Goal: Information Seeking & Learning: Learn about a topic

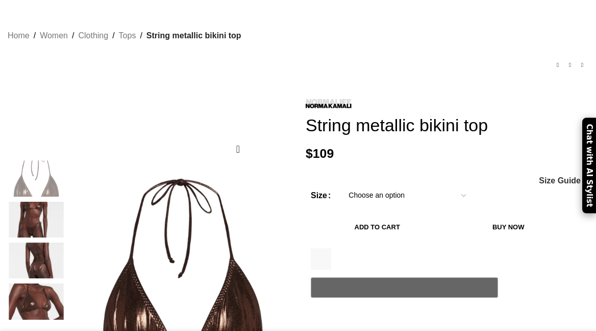
scroll to position [102, 0]
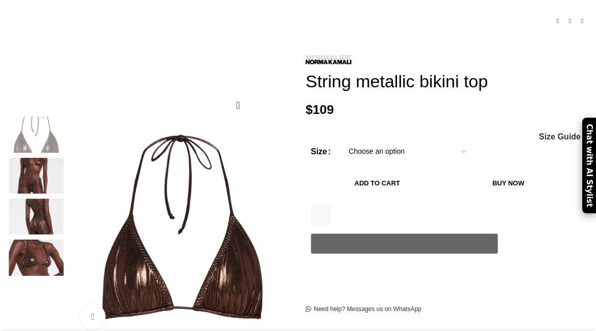
click at [41, 170] on img at bounding box center [36, 176] width 62 height 36
click at [44, 158] on img at bounding box center [36, 176] width 62 height 36
click at [42, 210] on img at bounding box center [36, 216] width 62 height 36
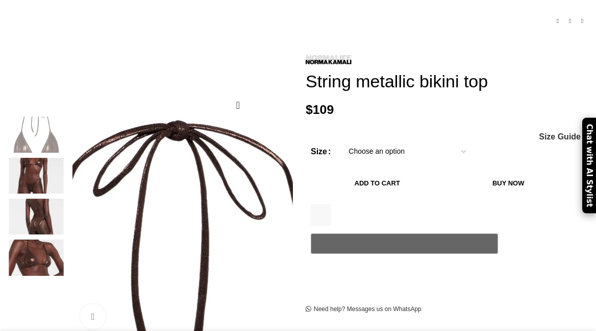
scroll to position [0, 134]
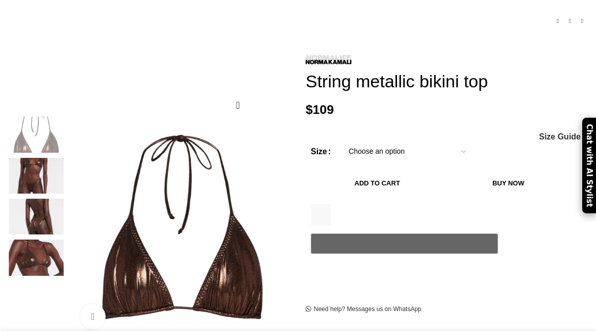
click at [38, 204] on img at bounding box center [36, 216] width 62 height 36
click at [35, 250] on img at bounding box center [36, 257] width 62 height 36
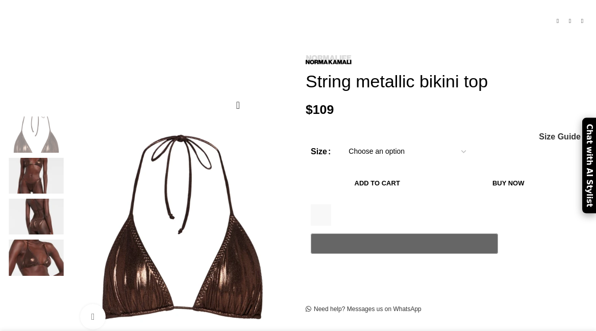
click at [43, 158] on img at bounding box center [36, 176] width 62 height 36
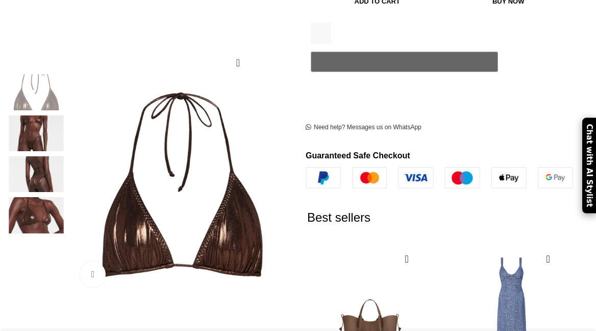
scroll to position [194, 0]
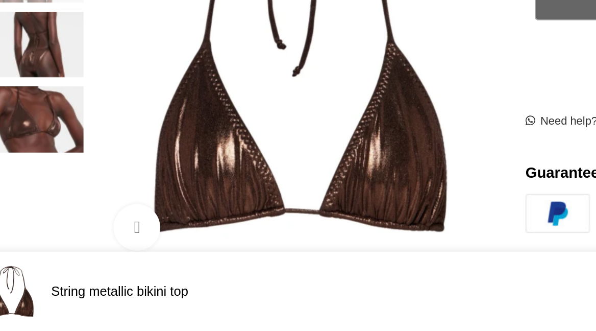
click at [36, 197] on img at bounding box center [36, 215] width 62 height 36
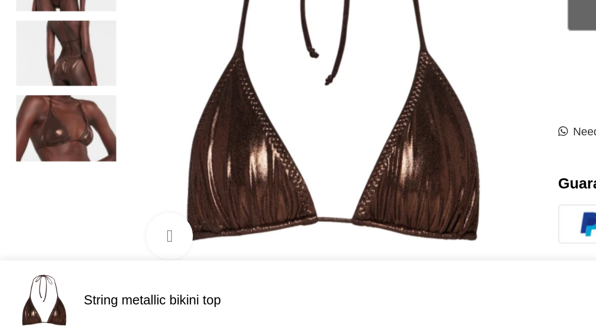
click at [64, 156] on img "3 / 4" at bounding box center [36, 174] width 62 height 36
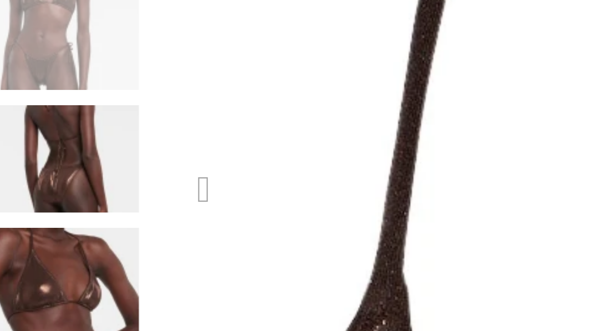
scroll to position [0, 402]
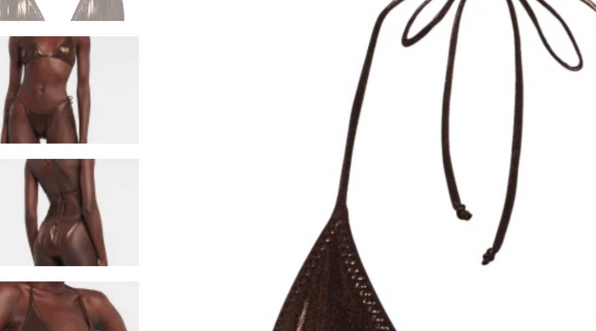
click at [57, 74] on div "Click to enlarge" at bounding box center [149, 184] width 288 height 220
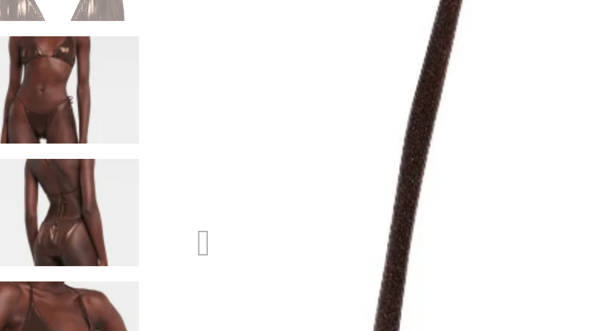
scroll to position [0, 670]
